Goal: Task Accomplishment & Management: Manage account settings

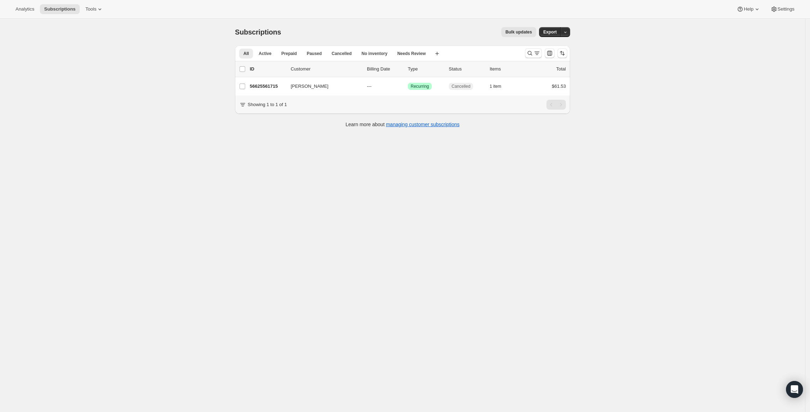
click at [530, 48] on div at bounding box center [546, 53] width 48 height 14
click at [532, 54] on icon "Search and filter results" at bounding box center [529, 53] width 7 height 7
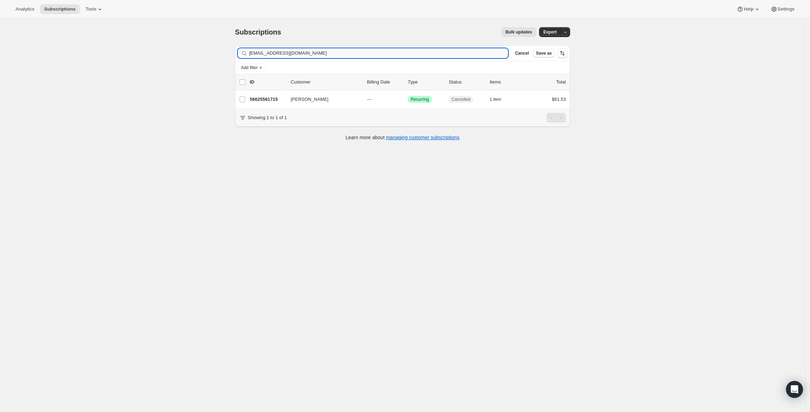
click at [254, 51] on input "[EMAIL_ADDRESS][DOMAIN_NAME]" at bounding box center [378, 53] width 259 height 10
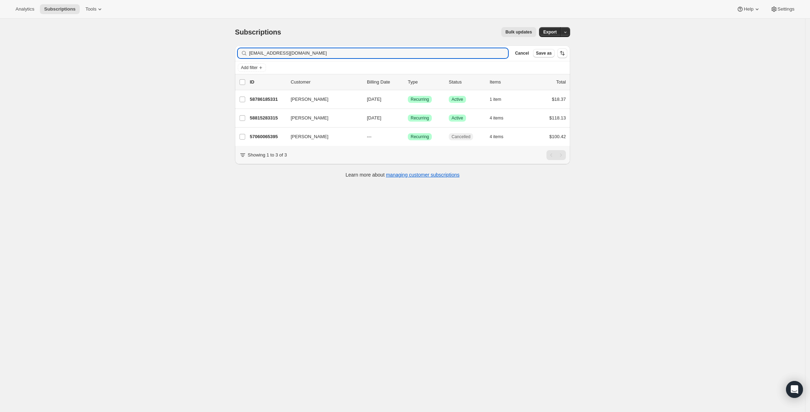
type input "[EMAIL_ADDRESS][DOMAIN_NAME]"
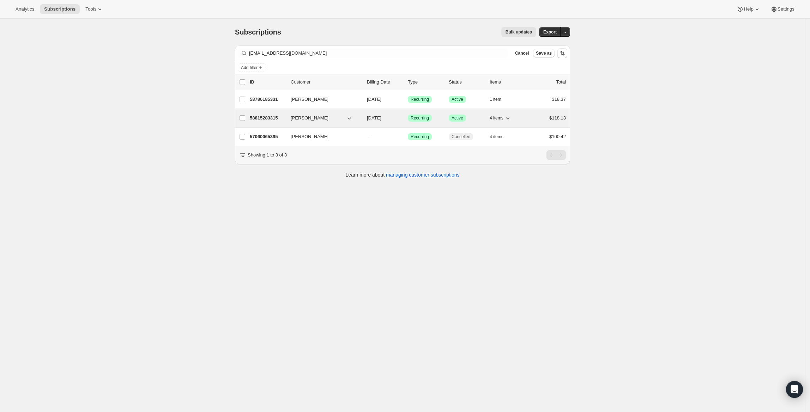
click at [498, 121] on button "4 items" at bounding box center [501, 118] width 22 height 10
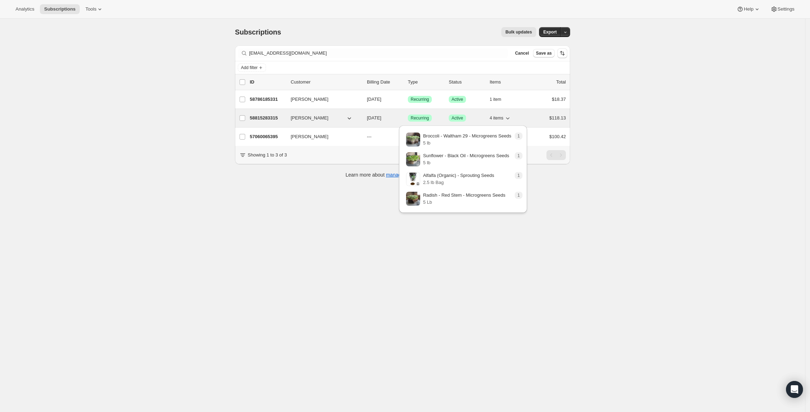
drag, startPoint x: 498, startPoint y: 121, endPoint x: 495, endPoint y: 118, distance: 4.7
click at [495, 119] on span "4 items" at bounding box center [497, 118] width 14 height 6
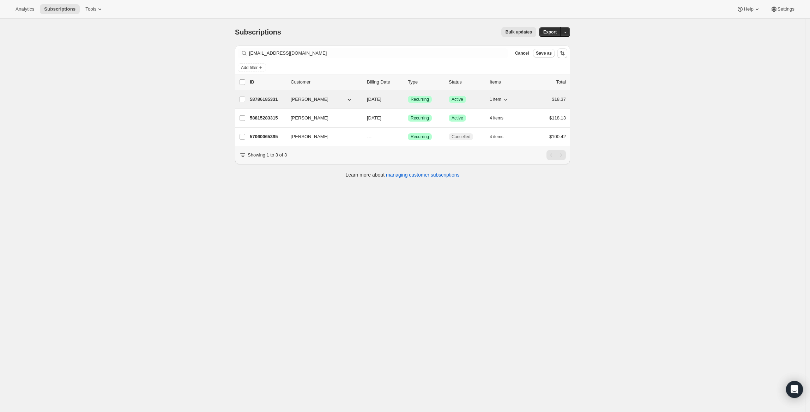
click at [512, 103] on div "1 item" at bounding box center [507, 100] width 35 height 10
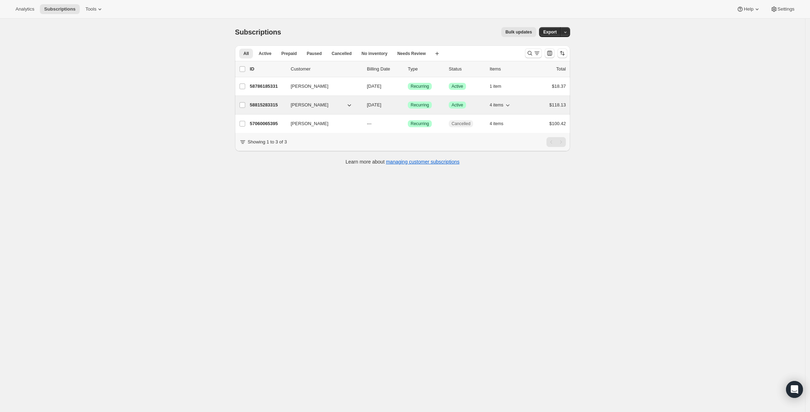
click at [258, 104] on p "58815283315" at bounding box center [267, 105] width 35 height 7
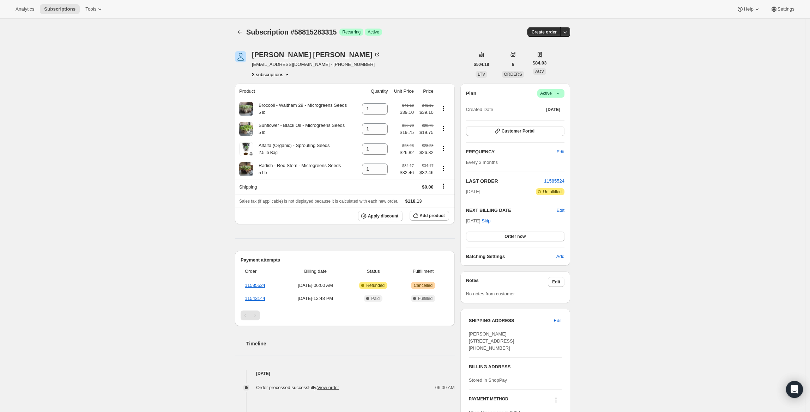
click at [552, 93] on span "Active |" at bounding box center [551, 93] width 22 height 7
click at [566, 117] on span "Cancel subscription" at bounding box center [554, 119] width 40 height 5
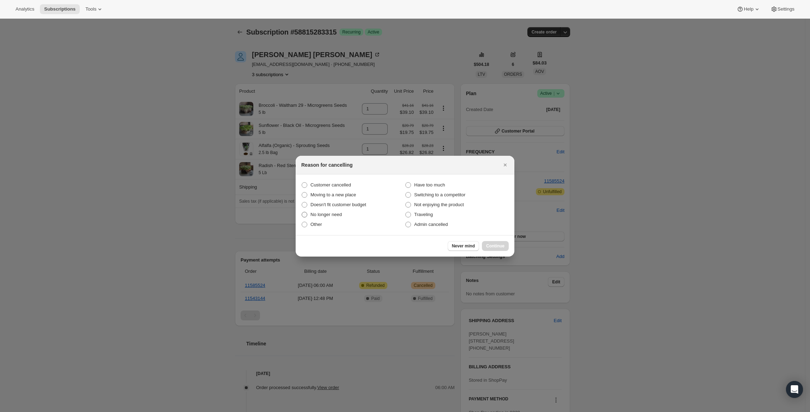
click at [325, 212] on span "No longer need" at bounding box center [325, 214] width 31 height 5
click at [302, 212] on input "No longer need" at bounding box center [302, 212] width 0 height 0
radio input "true"
click at [325, 212] on span "No longer need" at bounding box center [325, 214] width 31 height 5
click at [302, 212] on input "No longer need" at bounding box center [302, 212] width 0 height 0
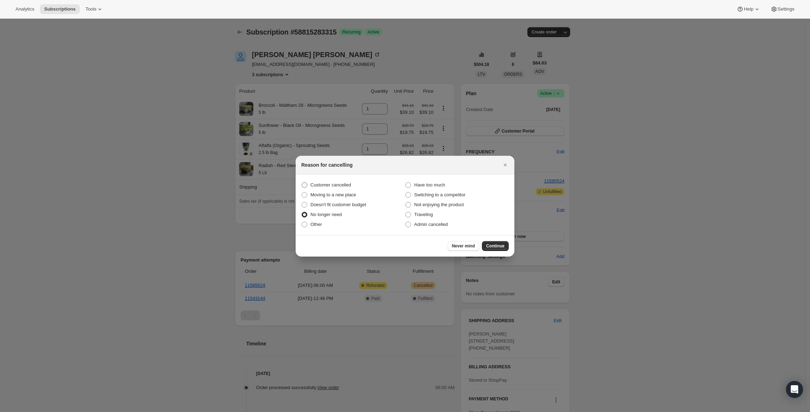
click at [325, 185] on span "Customer cancelled" at bounding box center [330, 184] width 41 height 5
click at [302, 183] on input "Customer cancelled" at bounding box center [302, 182] width 0 height 0
radio input "true"
radio input "false"
click at [498, 244] on span "Continue" at bounding box center [495, 246] width 18 height 6
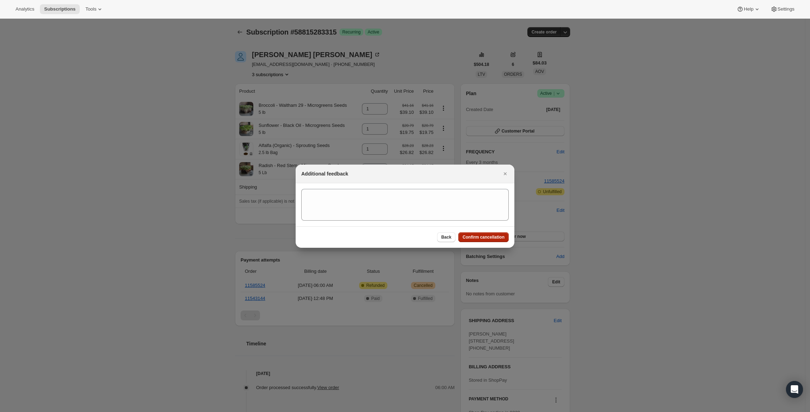
click at [493, 239] on span "Confirm cancellation" at bounding box center [483, 238] width 42 height 6
